Goal: Navigation & Orientation: Find specific page/section

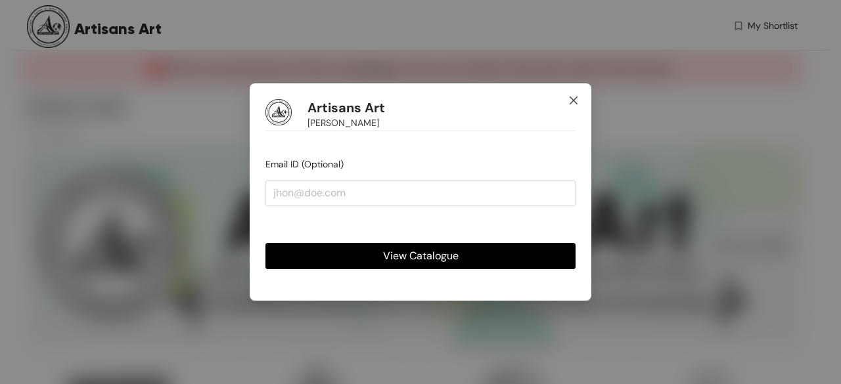
click at [573, 101] on icon "close" at bounding box center [573, 100] width 11 height 11
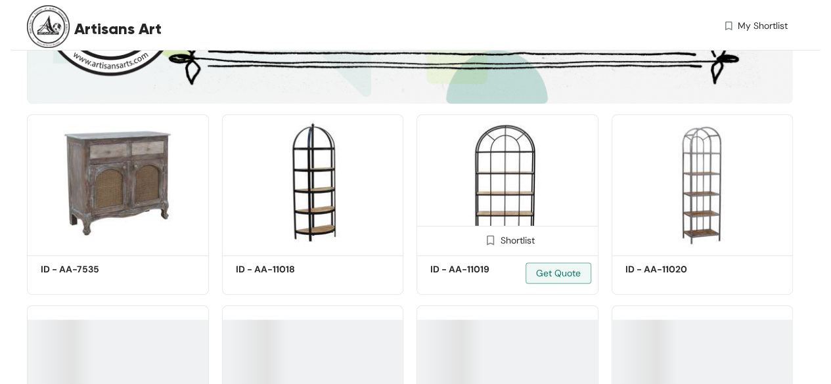
scroll to position [263, 0]
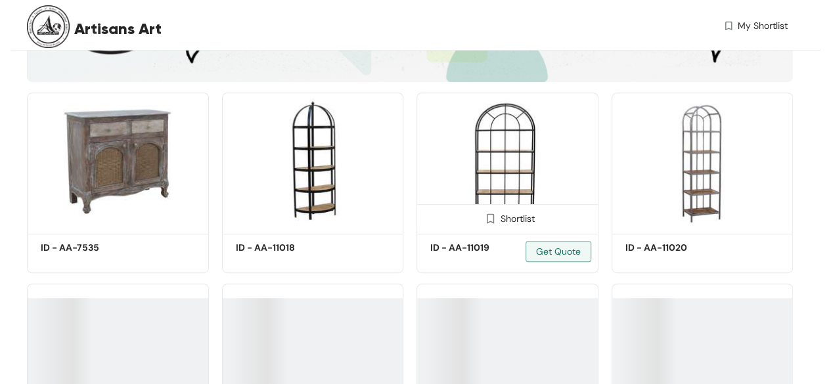
click at [514, 214] on div "Shortlist" at bounding box center [507, 218] width 55 height 12
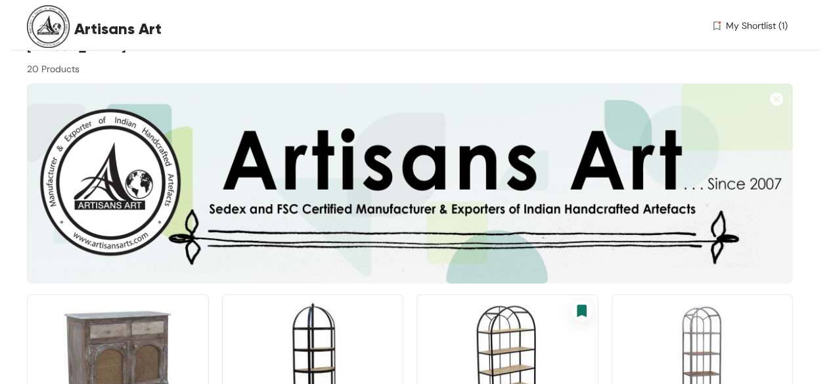
scroll to position [0, 0]
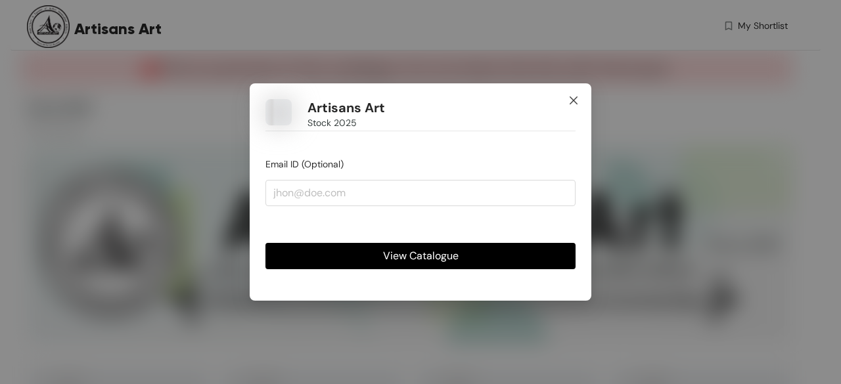
click at [576, 101] on icon "close" at bounding box center [573, 100] width 11 height 11
